Goal: Task Accomplishment & Management: Complete application form

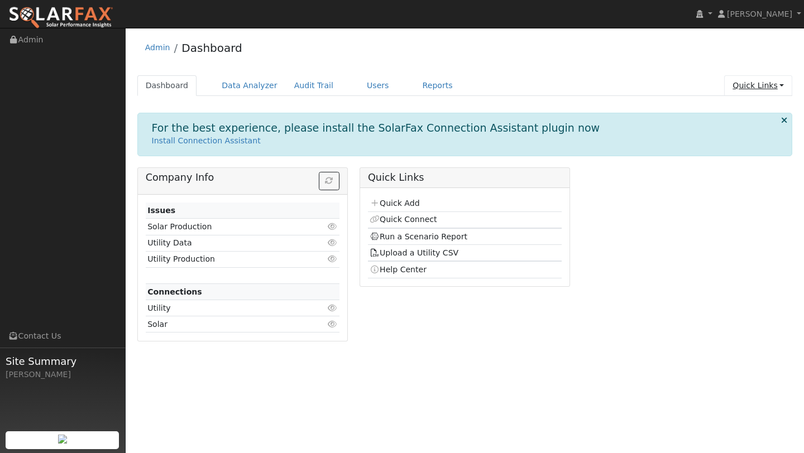
click at [746, 79] on link "Quick Links" at bounding box center [758, 85] width 68 height 21
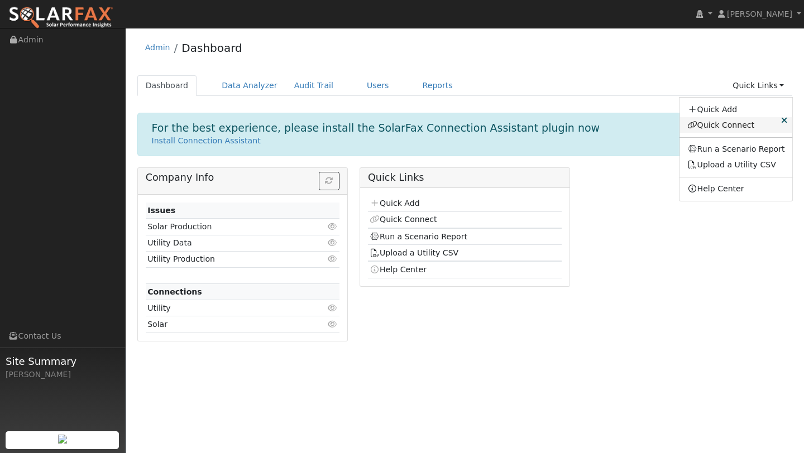
click at [704, 122] on link "Quick Connect" at bounding box center [736, 125] width 113 height 16
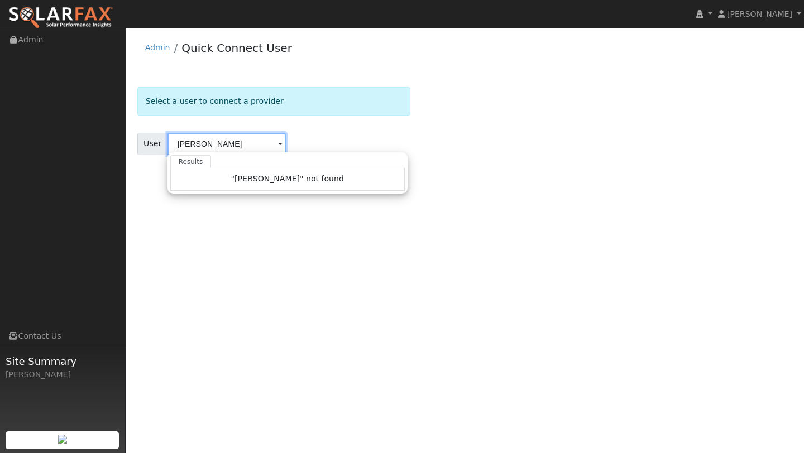
type input "[PERSON_NAME]"
click at [87, 16] on img at bounding box center [60, 17] width 105 height 23
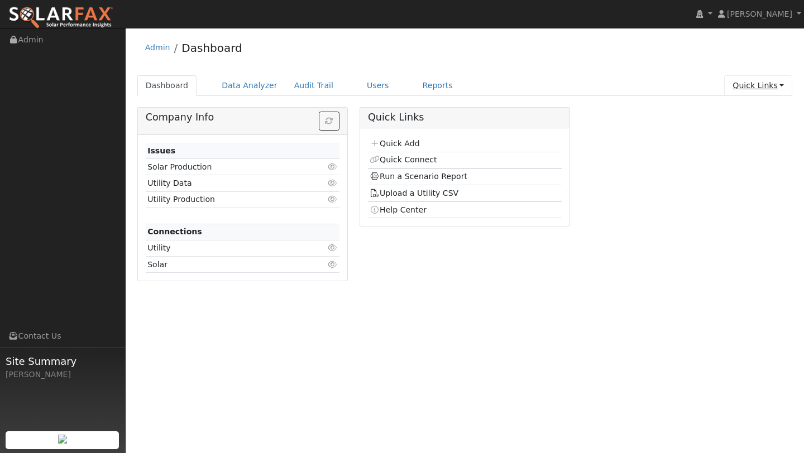
click at [777, 78] on link "Quick Links" at bounding box center [758, 85] width 68 height 21
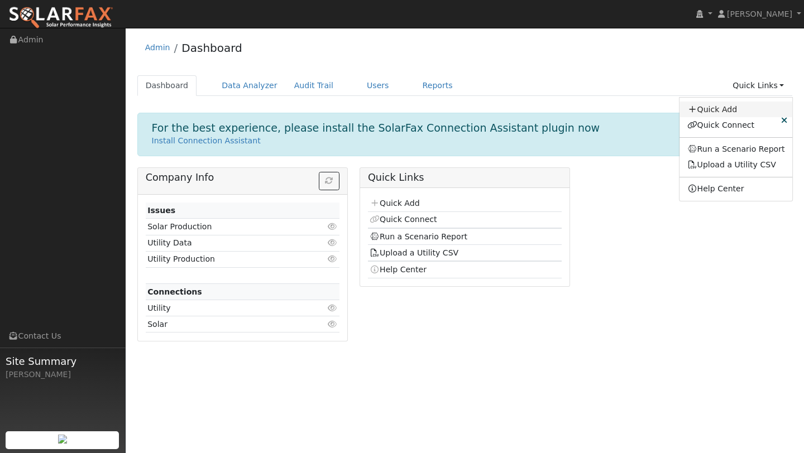
click at [728, 109] on link "Quick Add" at bounding box center [736, 110] width 113 height 16
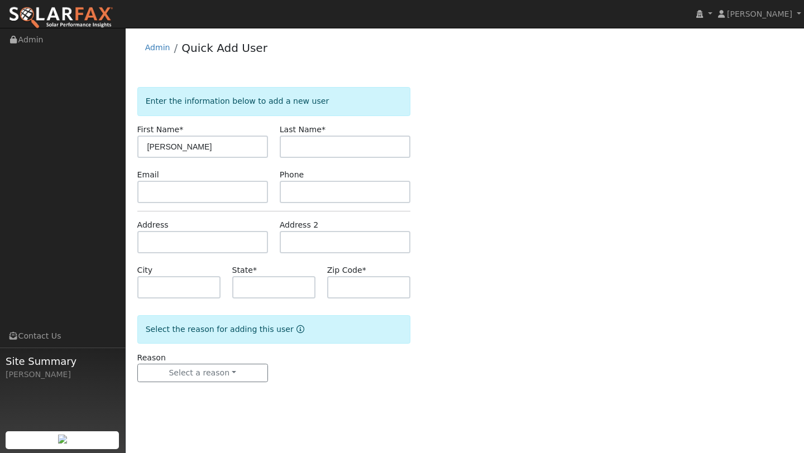
type input "Seth"
click at [319, 154] on input "text" at bounding box center [345, 147] width 131 height 22
type input "Martin"
click at [176, 241] on input "text" at bounding box center [202, 242] width 131 height 22
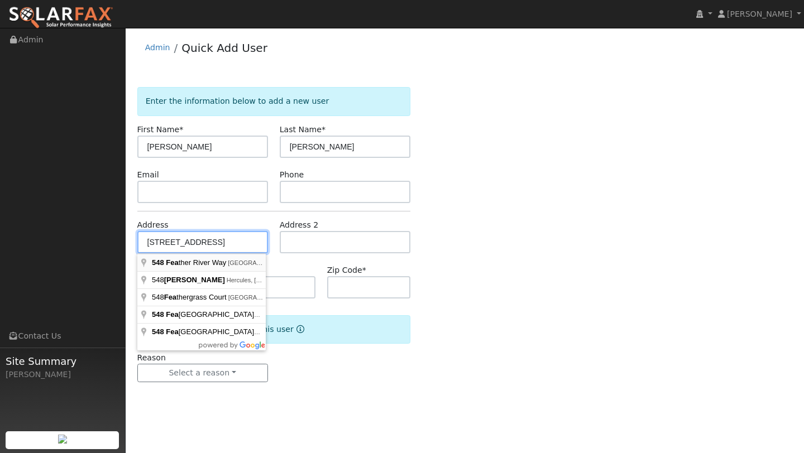
type input "548 Feather River Way"
type input "Vacaville"
type input "CA"
type input "95688"
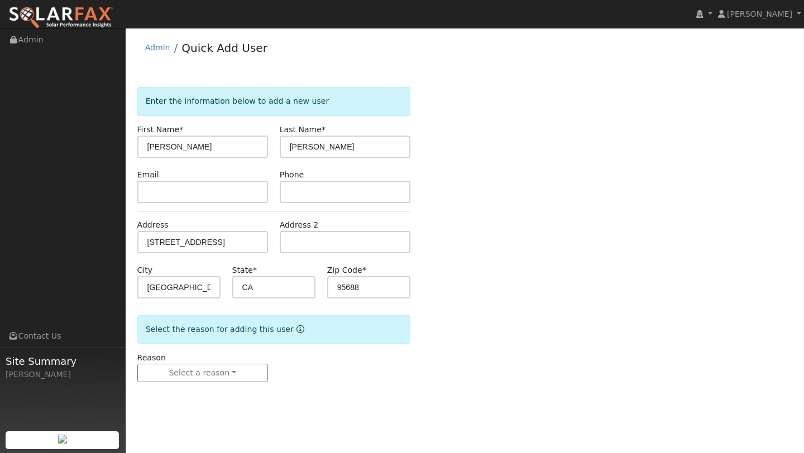
click at [218, 359] on div "Reason Select a reason New lead New customer adding solar New customer has solar" at bounding box center [202, 367] width 142 height 31
click at [218, 369] on button "Select a reason" at bounding box center [202, 373] width 131 height 19
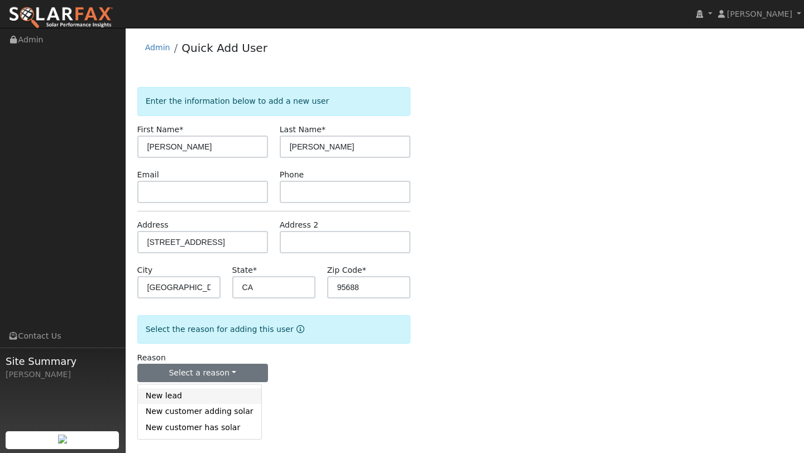
click at [209, 402] on link "New lead" at bounding box center [199, 397] width 123 height 16
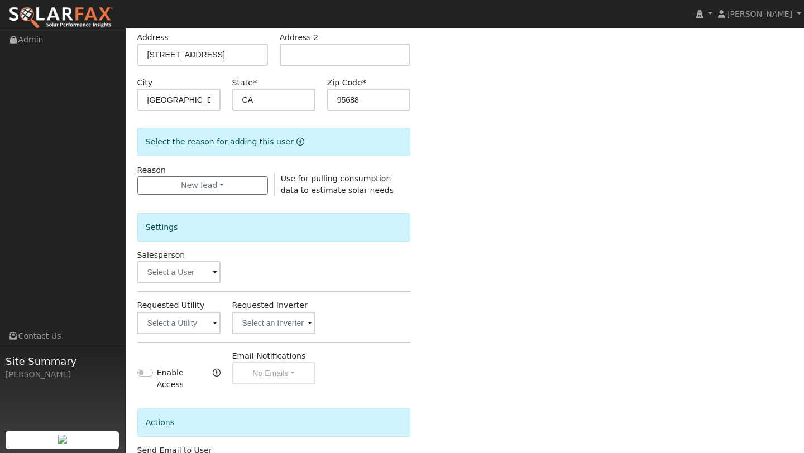
scroll to position [207, 0]
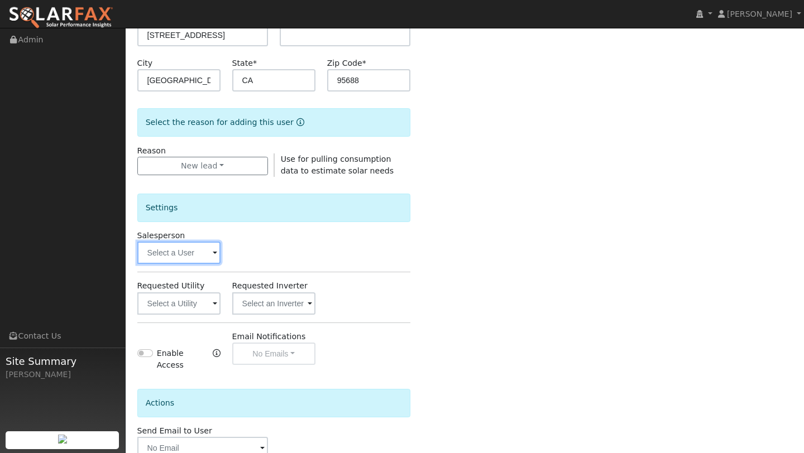
click at [169, 261] on input "text" at bounding box center [178, 253] width 83 height 22
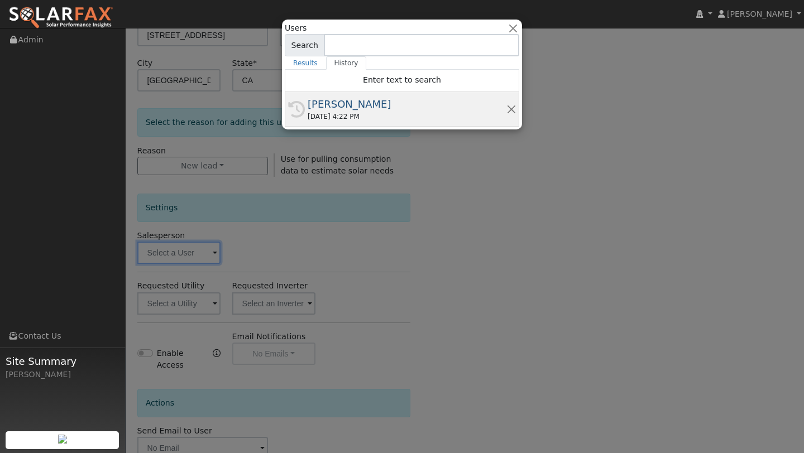
click at [311, 122] on div "History Kelsey Commerford 10/02/2025 4:22 PM" at bounding box center [402, 109] width 235 height 35
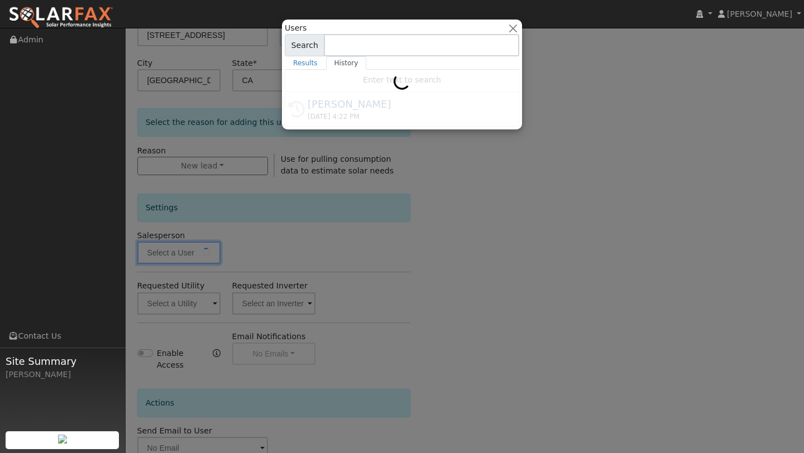
type input "[PERSON_NAME]"
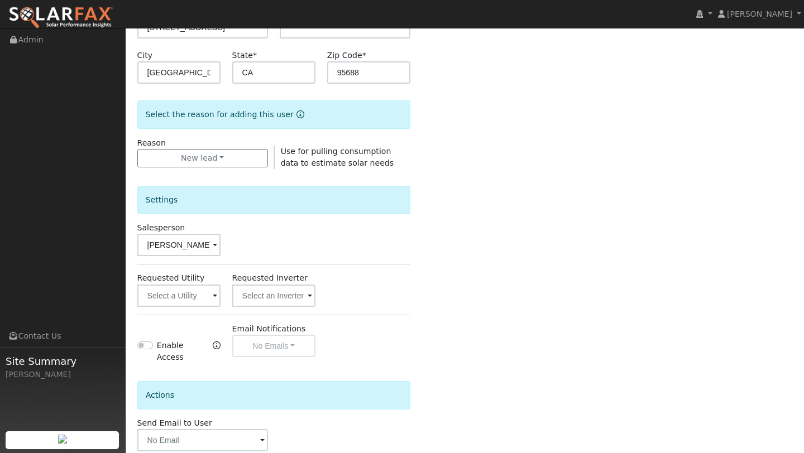
scroll to position [270, 0]
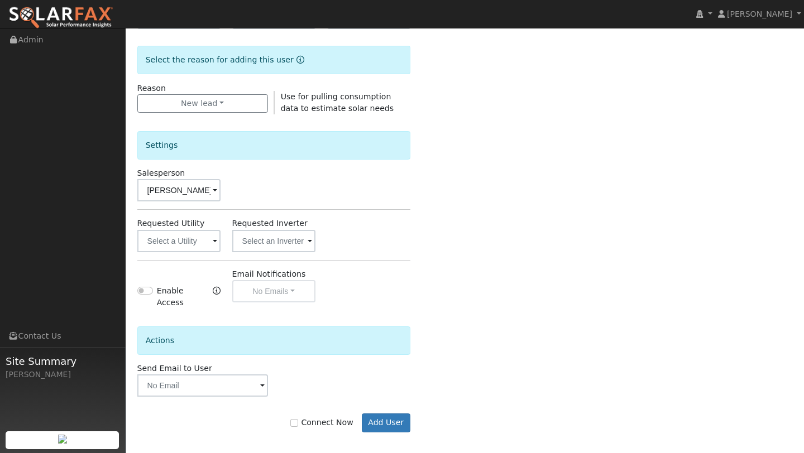
click at [378, 399] on div "Connect Now Add User" at bounding box center [273, 415] width 285 height 36
click at [378, 414] on button "Add User" at bounding box center [386, 423] width 49 height 19
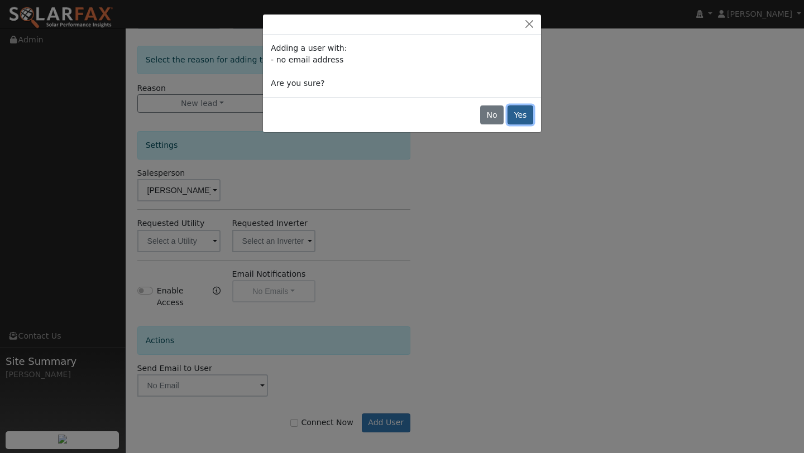
click at [513, 116] on button "Yes" at bounding box center [521, 115] width 26 height 19
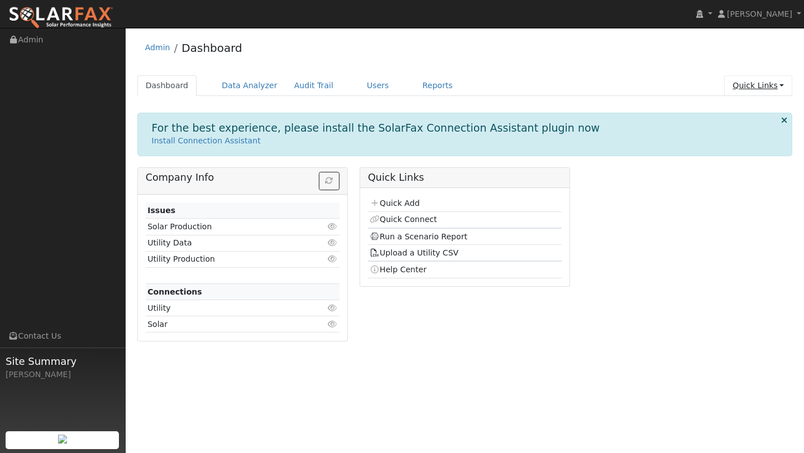
click at [736, 87] on link "Quick Links" at bounding box center [758, 85] width 68 height 21
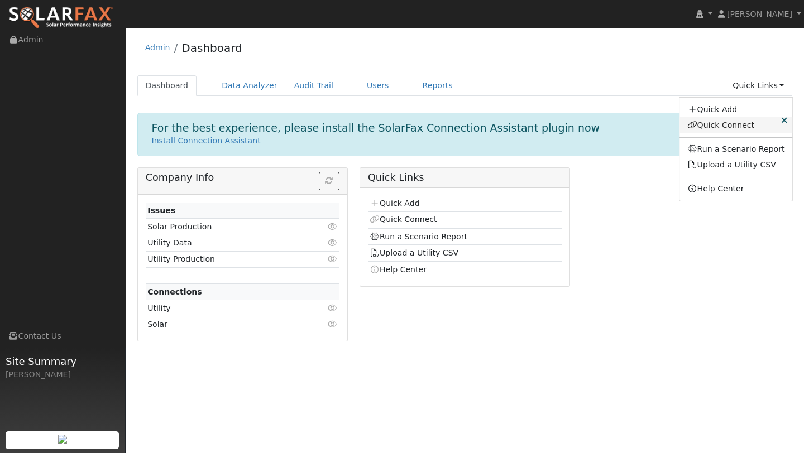
click at [717, 124] on link "Quick Connect" at bounding box center [736, 125] width 113 height 16
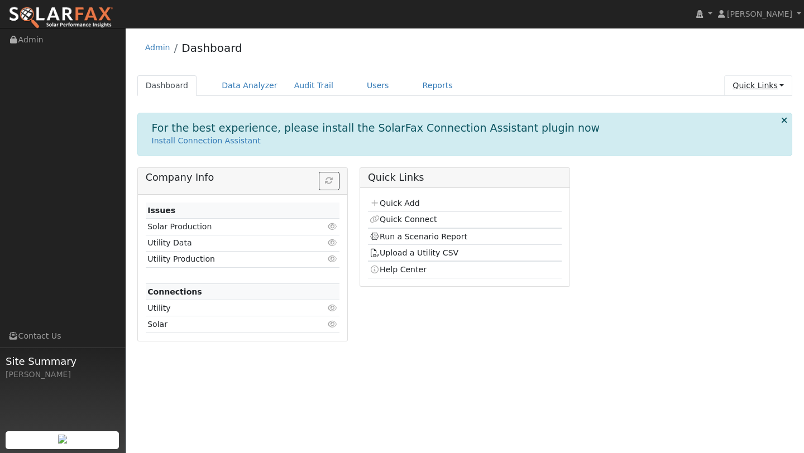
click at [736, 84] on link "Quick Links" at bounding box center [758, 85] width 68 height 21
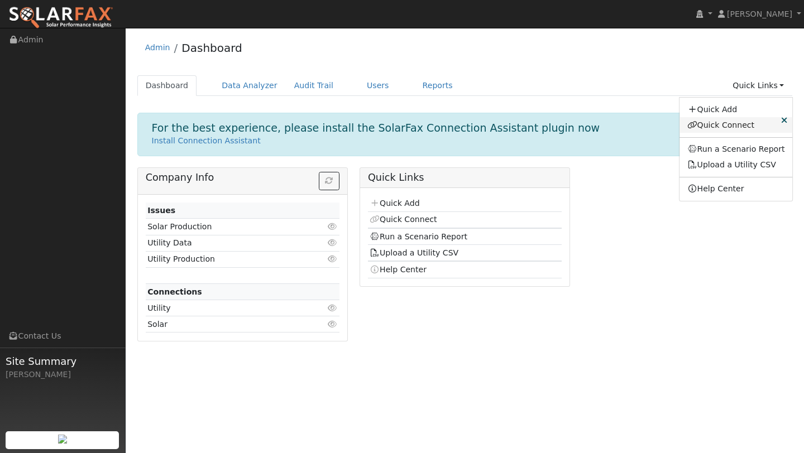
click at [734, 119] on link "Quick Connect" at bounding box center [736, 125] width 113 height 16
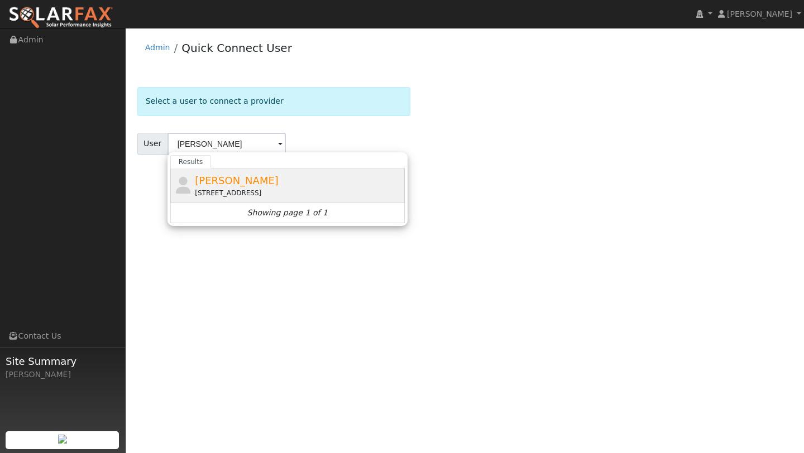
click at [195, 194] on div "[STREET_ADDRESS]" at bounding box center [298, 193] width 207 height 10
type input "[PERSON_NAME]"
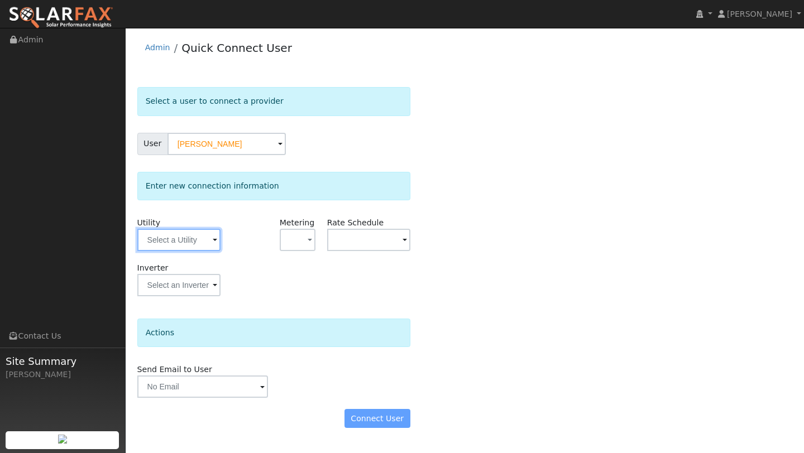
click at [192, 242] on input "text" at bounding box center [178, 240] width 83 height 22
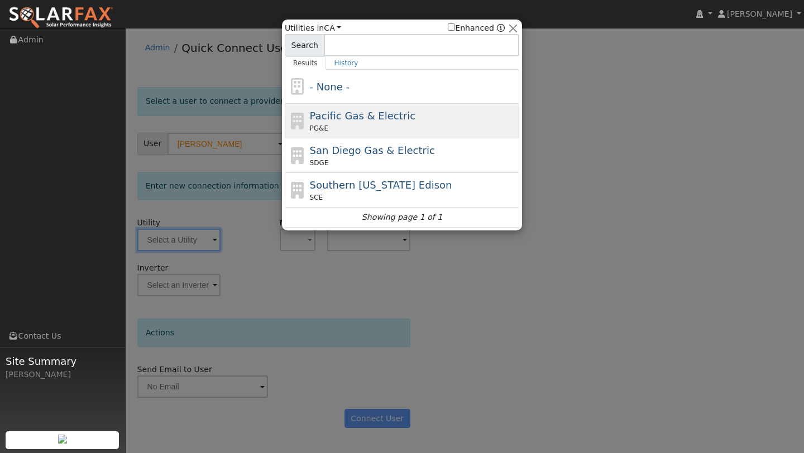
click at [304, 131] on div "Pacific Gas & Electric PG&E" at bounding box center [402, 121] width 235 height 35
type input "PG&E"
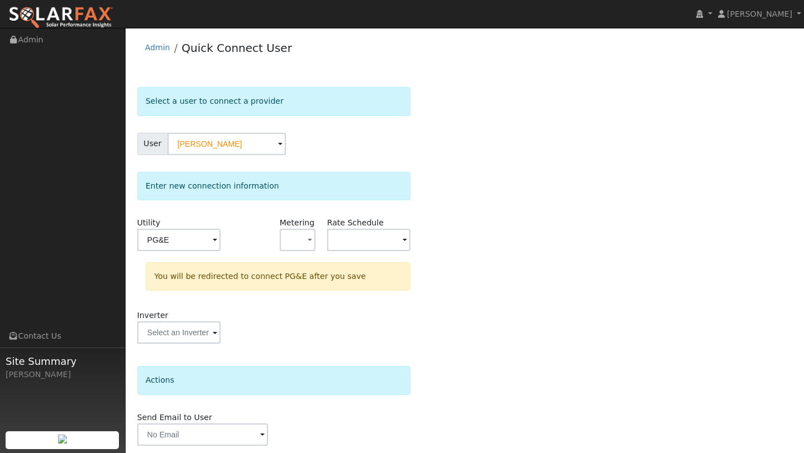
scroll to position [39, 0]
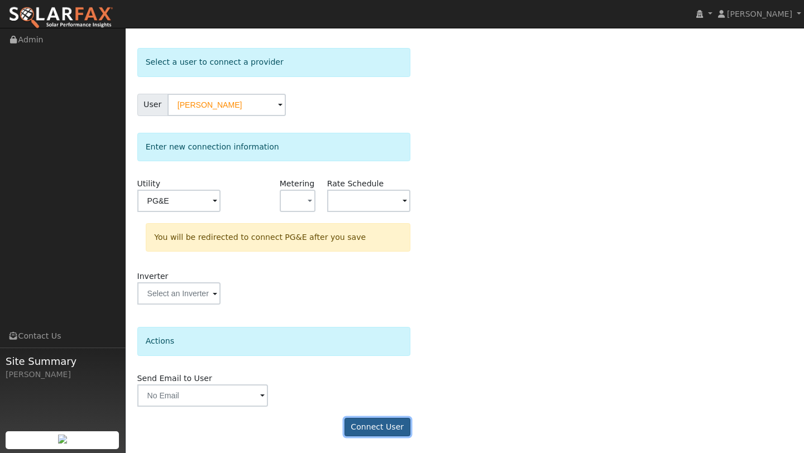
click at [374, 427] on button "Connect User" at bounding box center [378, 427] width 66 height 19
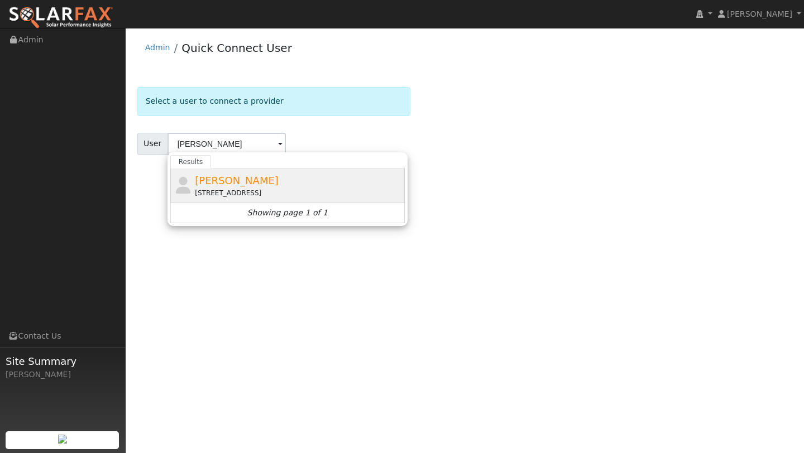
click at [274, 193] on div "[STREET_ADDRESS]" at bounding box center [298, 193] width 207 height 10
type input "[PERSON_NAME]"
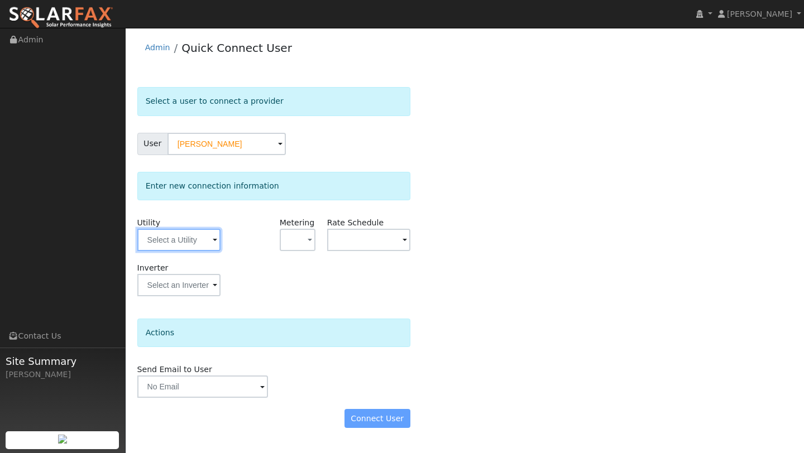
click at [165, 242] on input "text" at bounding box center [178, 240] width 83 height 22
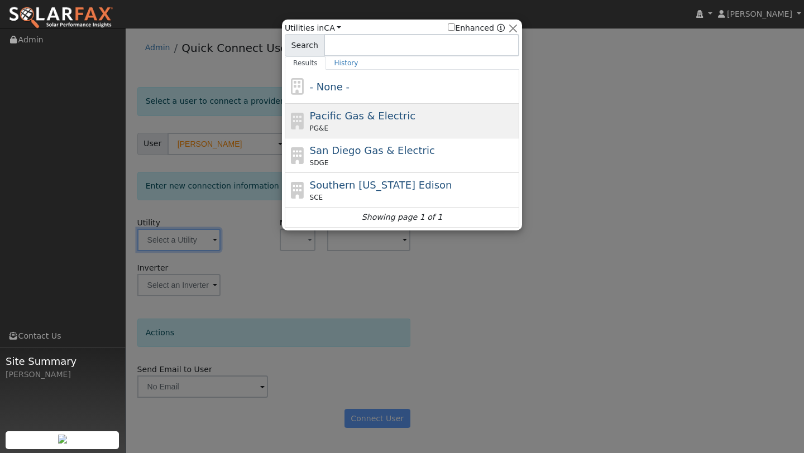
click at [352, 122] on div "Pacific Gas & Electric PG&E" at bounding box center [413, 120] width 207 height 25
type input "PG&E"
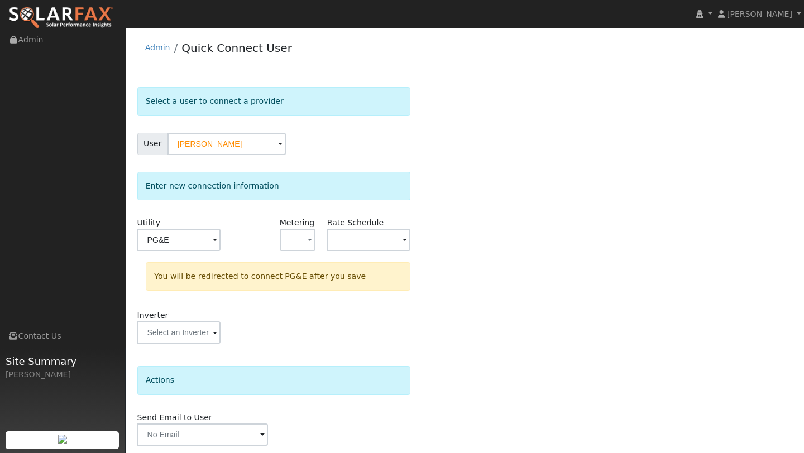
scroll to position [39, 0]
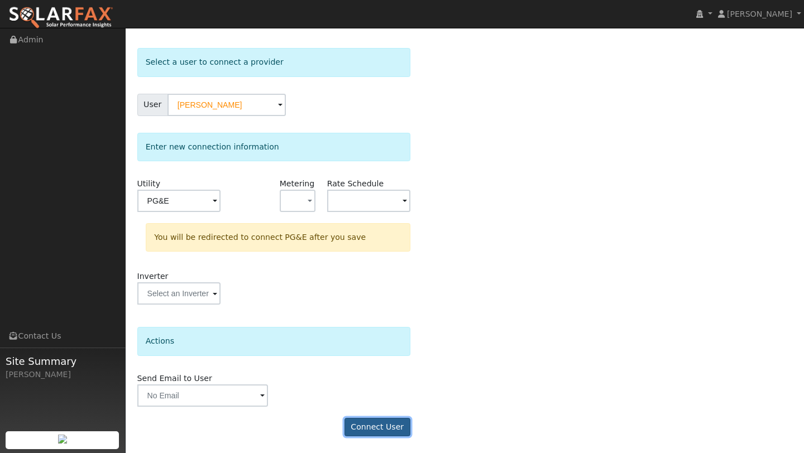
click at [362, 419] on button "Connect User" at bounding box center [378, 427] width 66 height 19
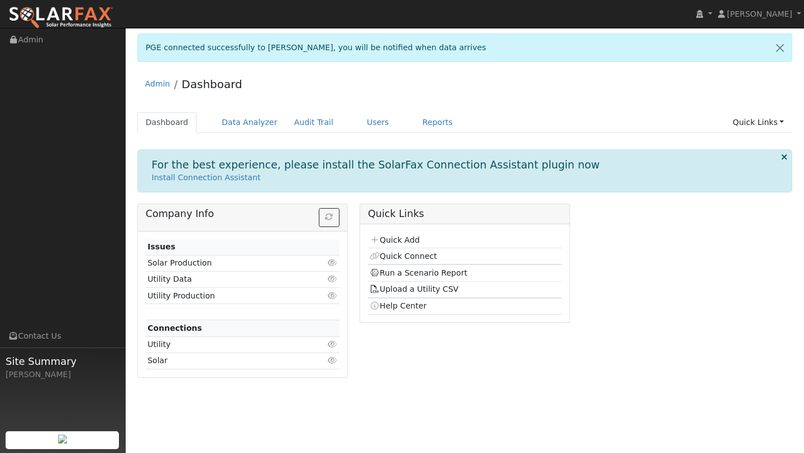
click at [270, 111] on div "Admin Dashboard Dashboard Data Analyzer Audit Trail Users Reports Quick Links Q…" at bounding box center [464, 228] width 667 height 317
click at [270, 114] on link "Data Analyzer" at bounding box center [249, 122] width 73 height 21
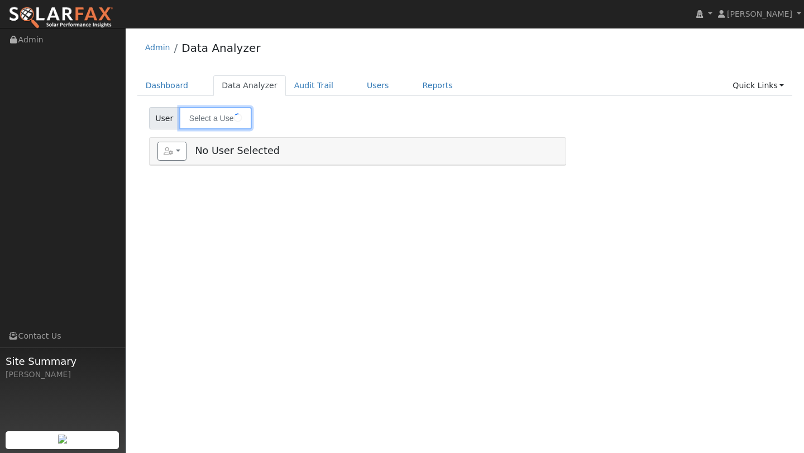
type input "[PERSON_NAME]"
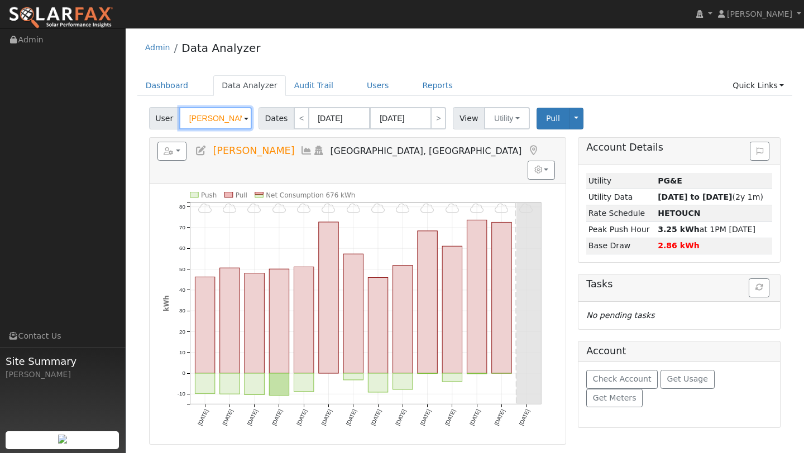
click at [211, 122] on input "Erin Becker" at bounding box center [215, 118] width 73 height 22
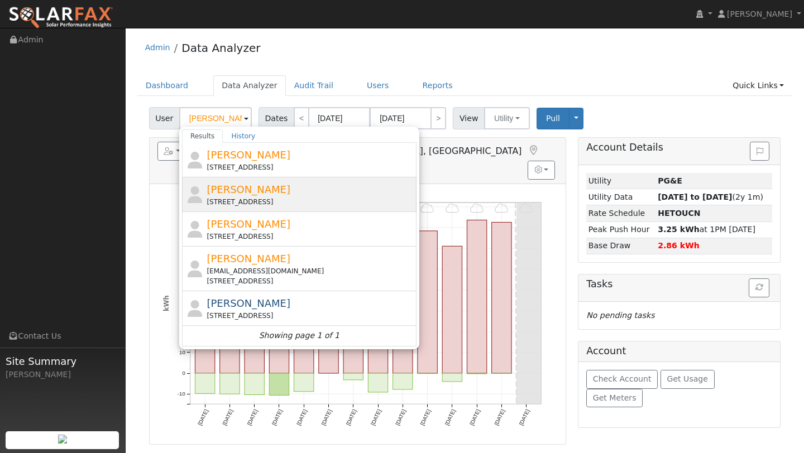
click at [226, 195] on span "Seth Martin" at bounding box center [249, 190] width 84 height 12
type input "Seth Martin"
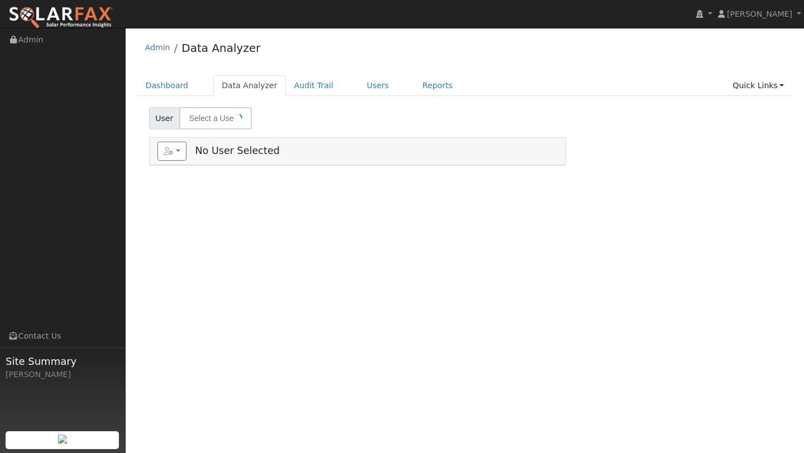
type input "[PERSON_NAME]"
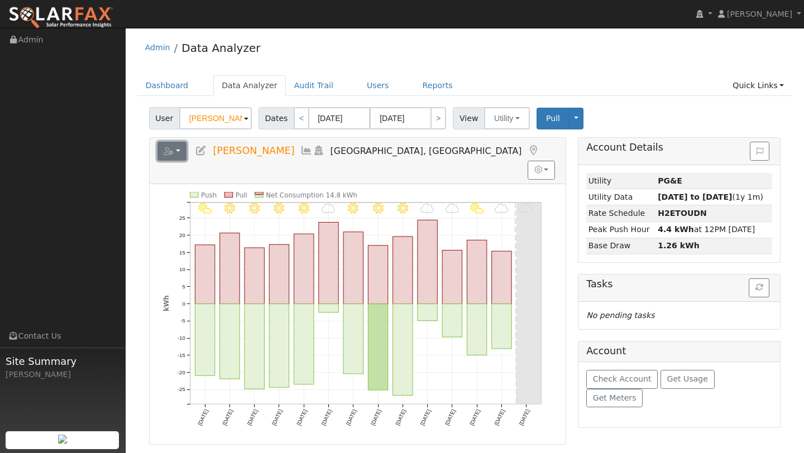
click at [178, 144] on button "button" at bounding box center [172, 151] width 30 height 19
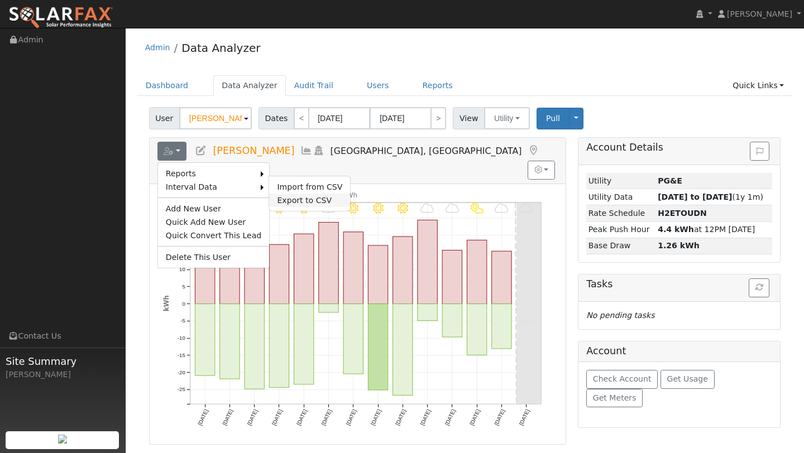
click at [280, 196] on link "Export to CSV" at bounding box center [309, 200] width 81 height 13
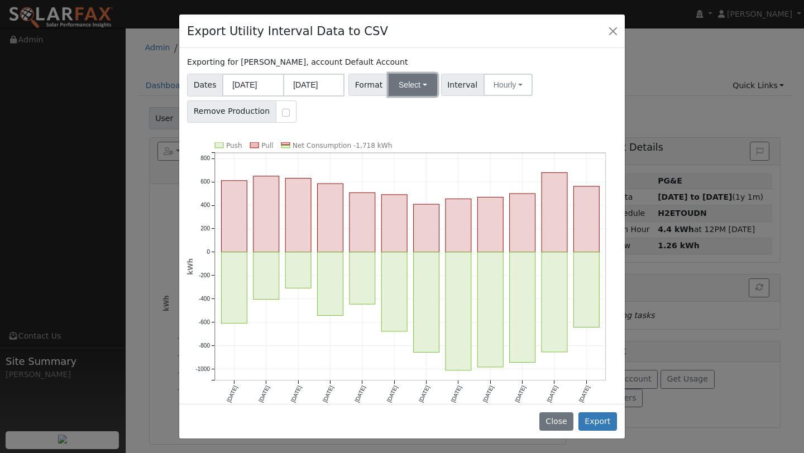
click at [398, 80] on button "Select" at bounding box center [413, 85] width 49 height 22
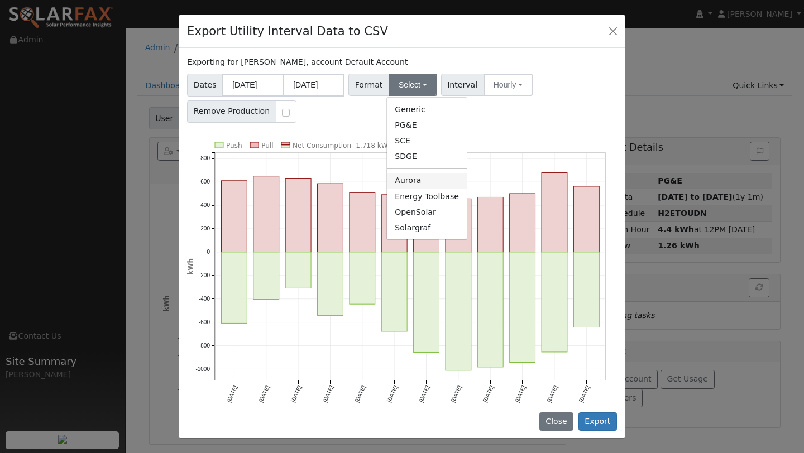
click at [415, 175] on link "Aurora" at bounding box center [427, 181] width 80 height 16
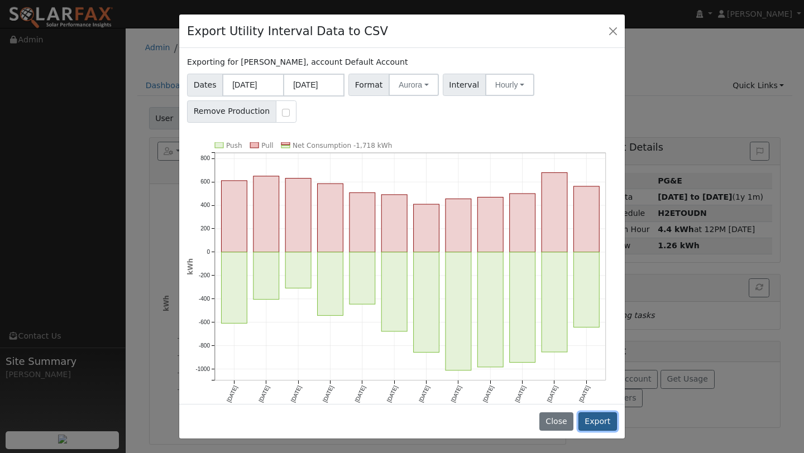
click at [588, 420] on button "Export" at bounding box center [598, 422] width 39 height 19
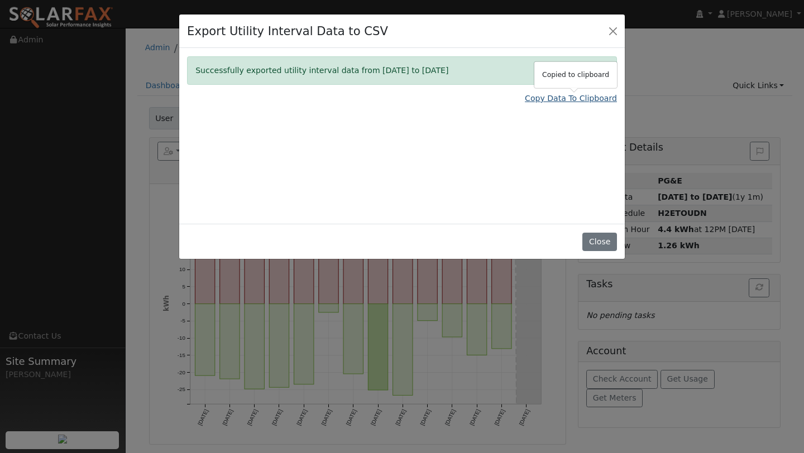
click at [557, 102] on link "Copy Data To Clipboard" at bounding box center [571, 99] width 92 height 12
